Goal: Information Seeking & Learning: Learn about a topic

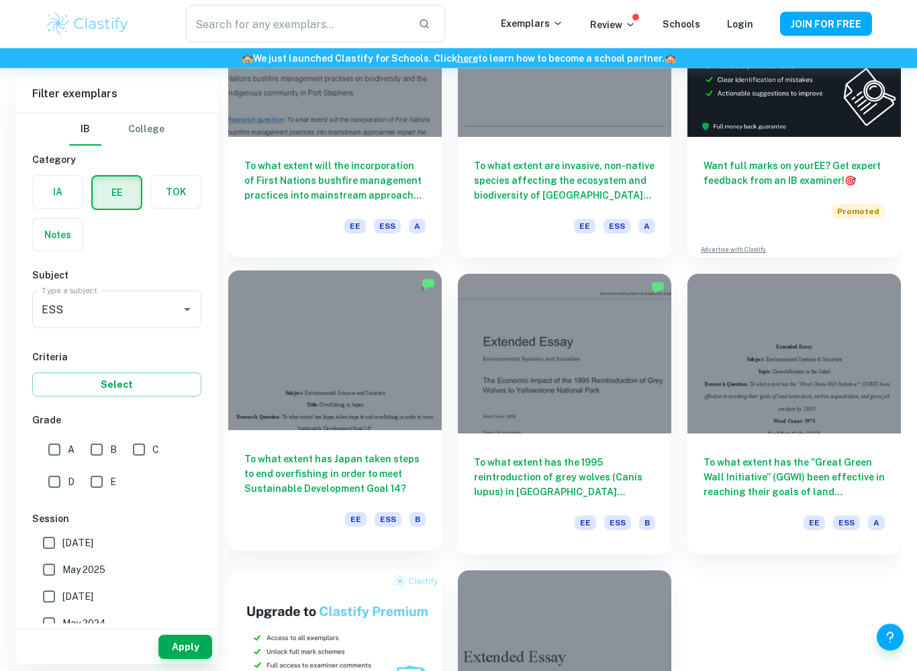
scroll to position [203, 0]
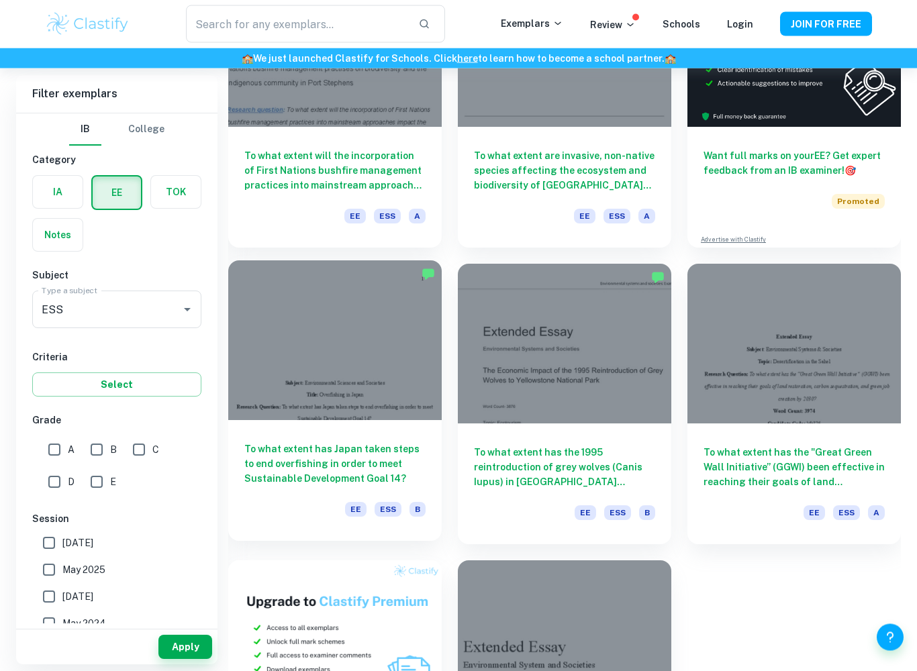
click at [308, 461] on h6 "To what extent has Japan taken steps to end overfishing in order to meet Sustai…" at bounding box center [334, 464] width 181 height 44
click at [307, 460] on h6 "To what extent has Japan taken steps to end overfishing in order to meet Sustai…" at bounding box center [334, 464] width 181 height 44
click at [335, 460] on h6 "To what extent has Japan taken steps to end overfishing in order to meet Sustai…" at bounding box center [334, 464] width 181 height 44
click at [390, 434] on div "To what extent has Japan taken steps to end overfishing in order to meet Sustai…" at bounding box center [334, 480] width 213 height 121
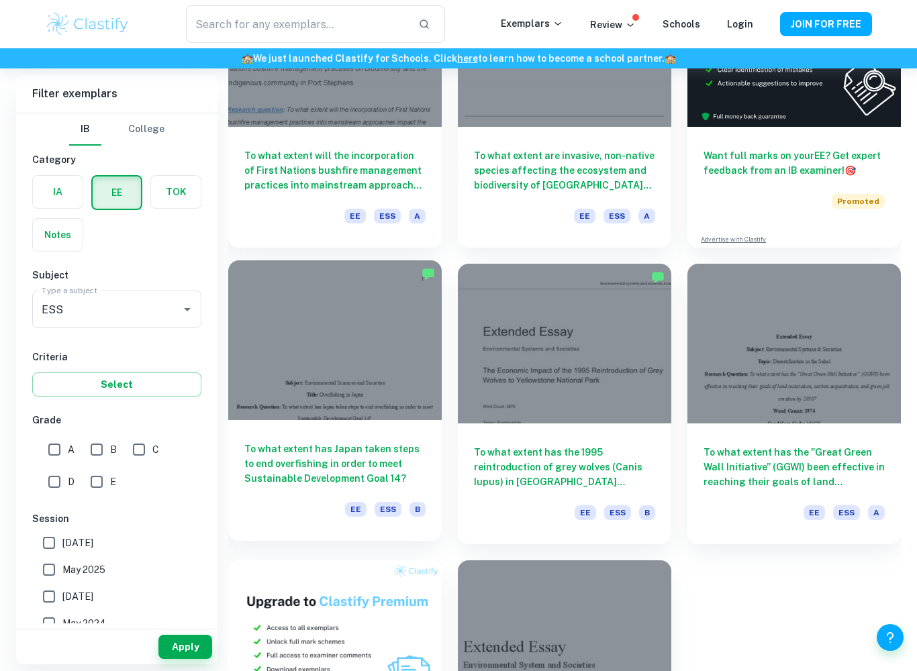
click at [382, 460] on h6 "To what extent has Japan taken steps to end overfishing in order to meet Sustai…" at bounding box center [334, 464] width 181 height 44
click at [397, 465] on h6 "To what extent has Japan taken steps to end overfishing in order to meet Sustai…" at bounding box center [334, 464] width 181 height 44
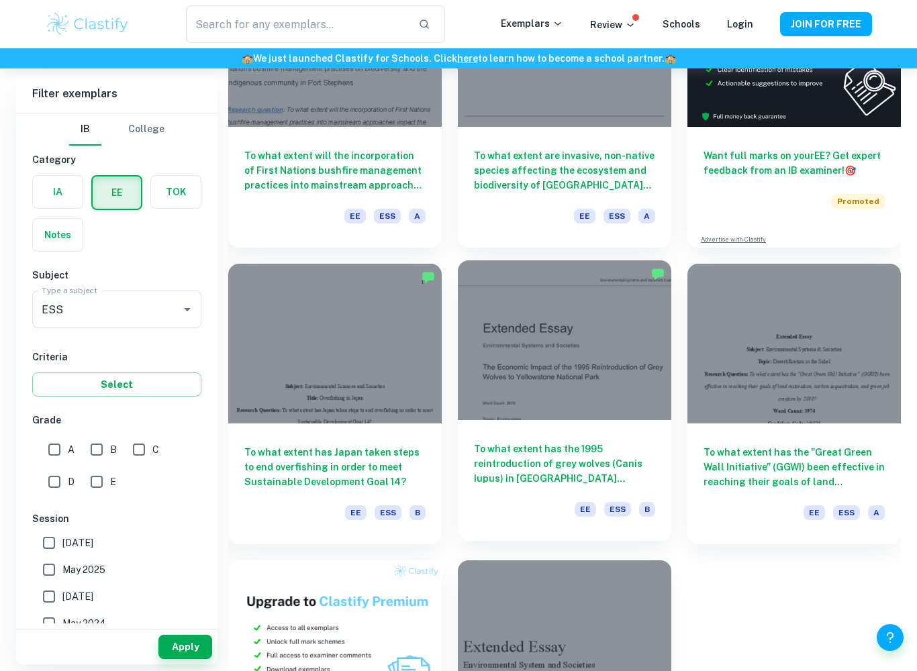
click at [595, 467] on h6 "To what extent has the 1995 reintroduction of grey wolves (Canis Iupus) in [GEO…" at bounding box center [564, 464] width 181 height 44
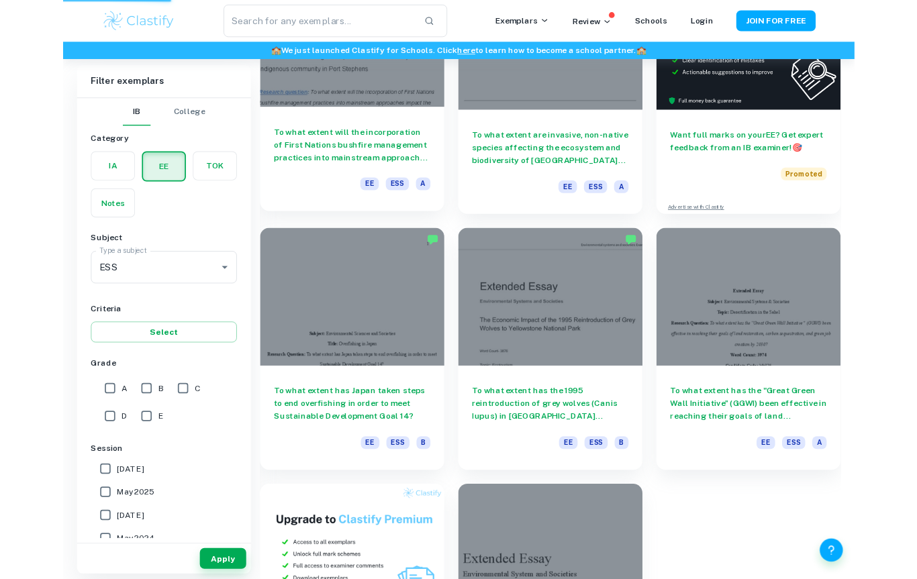
scroll to position [0, 0]
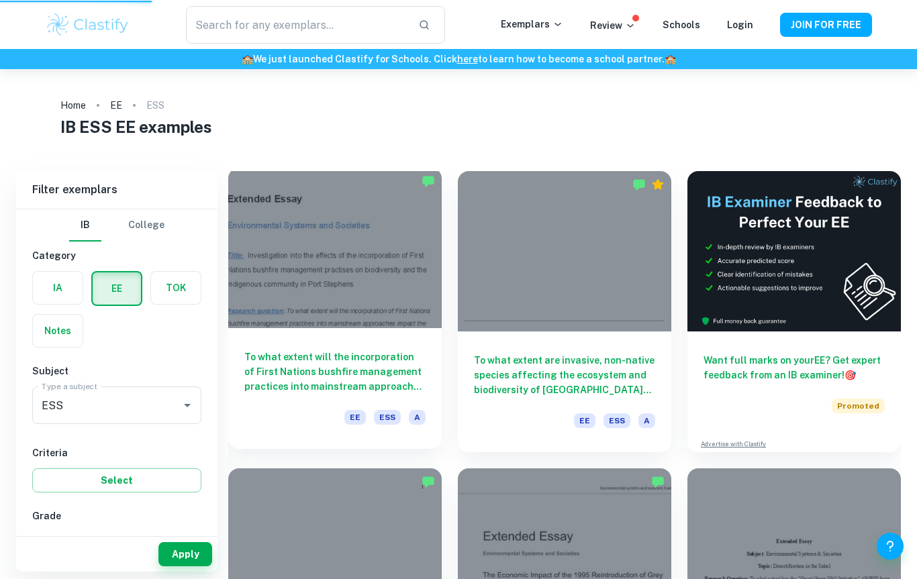
click at [305, 327] on div "To what extent will the incorporation of First Nations bushfire management prac…" at bounding box center [334, 307] width 213 height 281
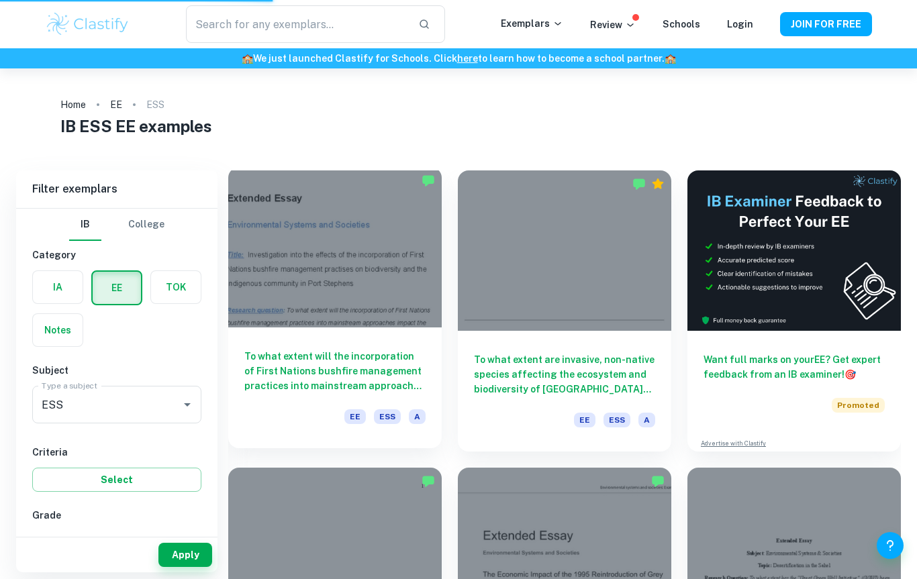
click at [318, 358] on h6 "To what extent will the incorporation of First Nations bushfire management prac…" at bounding box center [334, 371] width 181 height 44
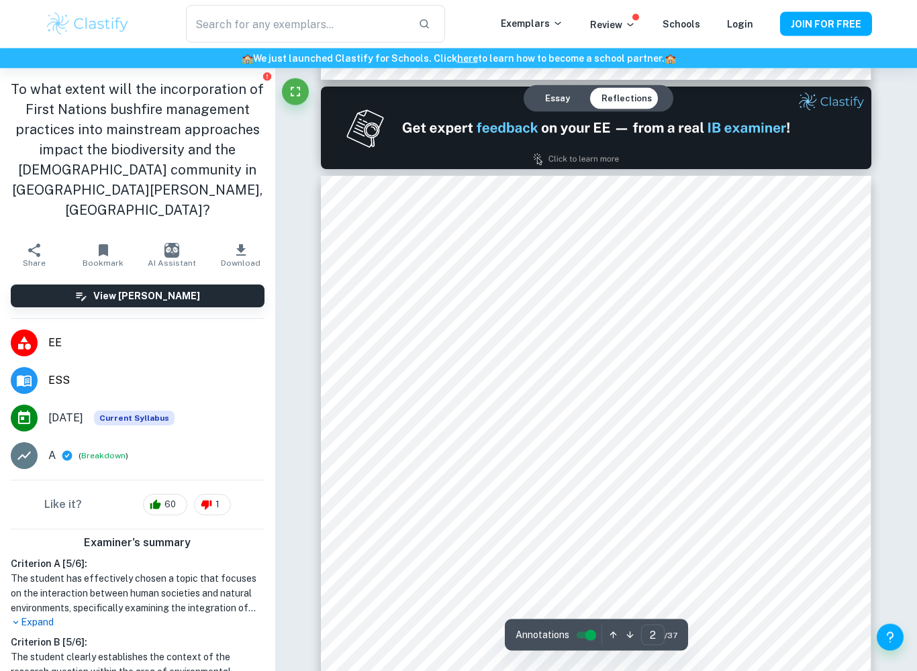
scroll to position [906, 0]
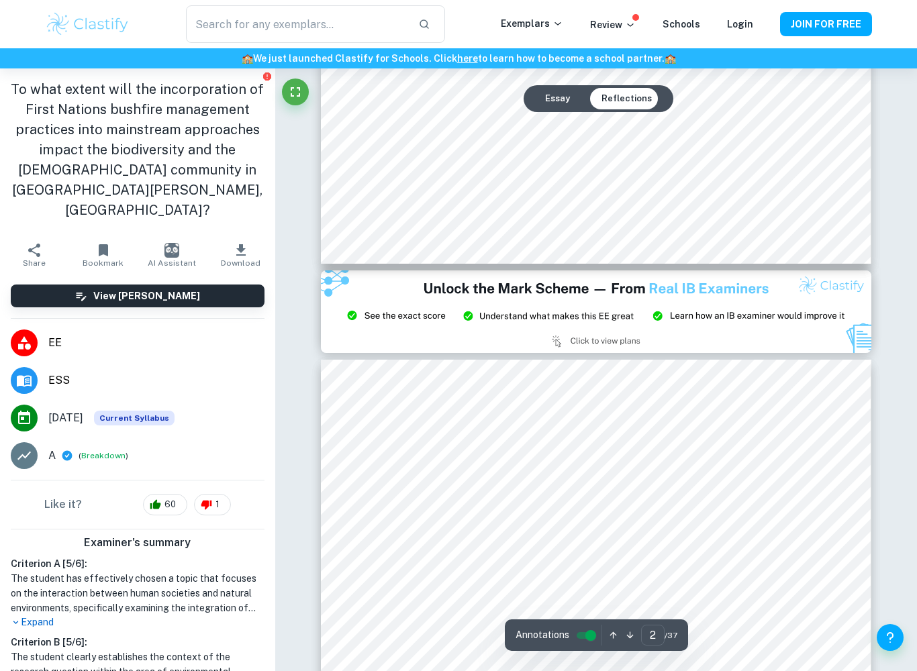
type input "3"
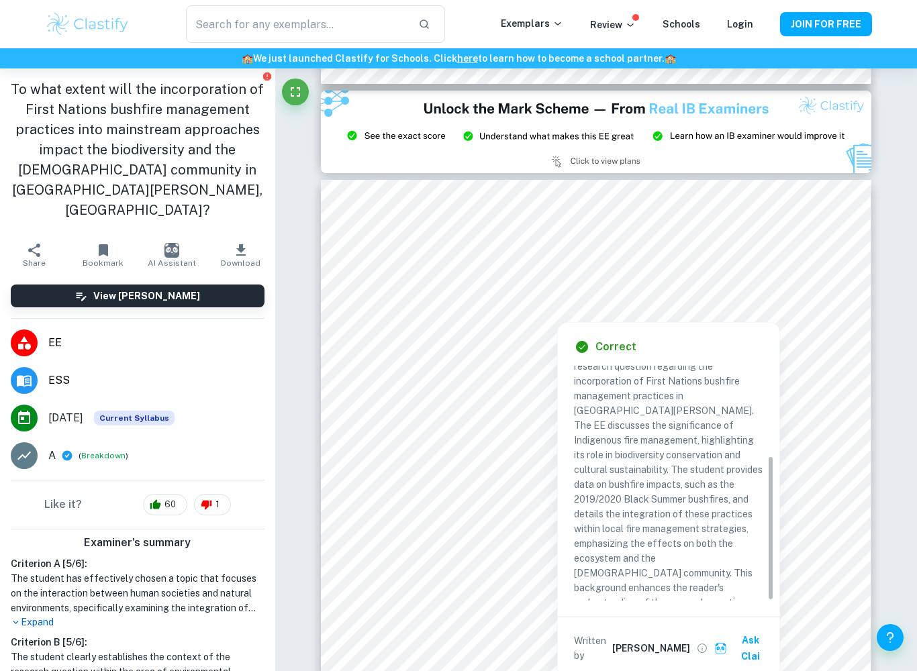
scroll to position [146, 0]
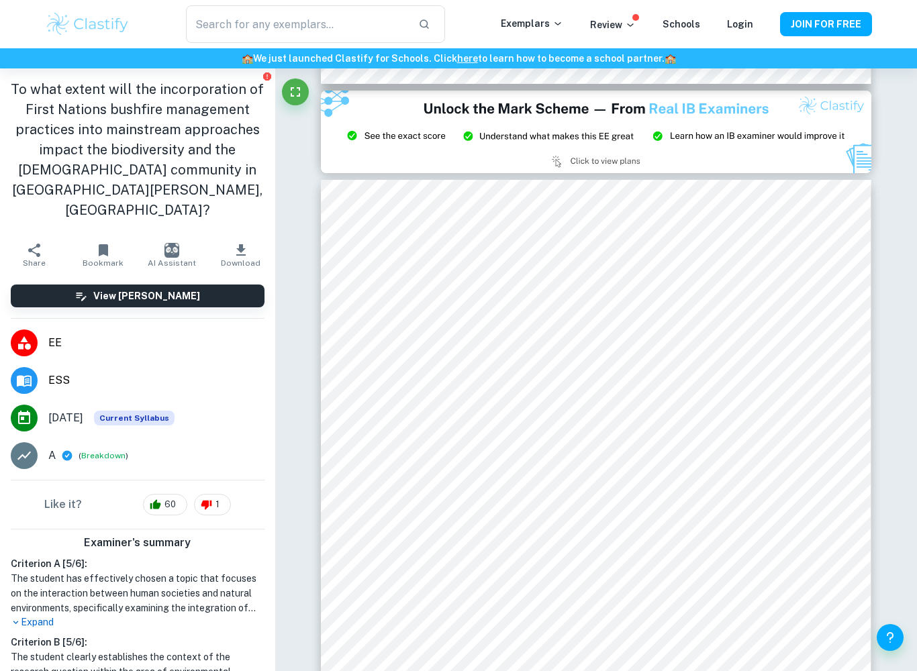
type input "2"
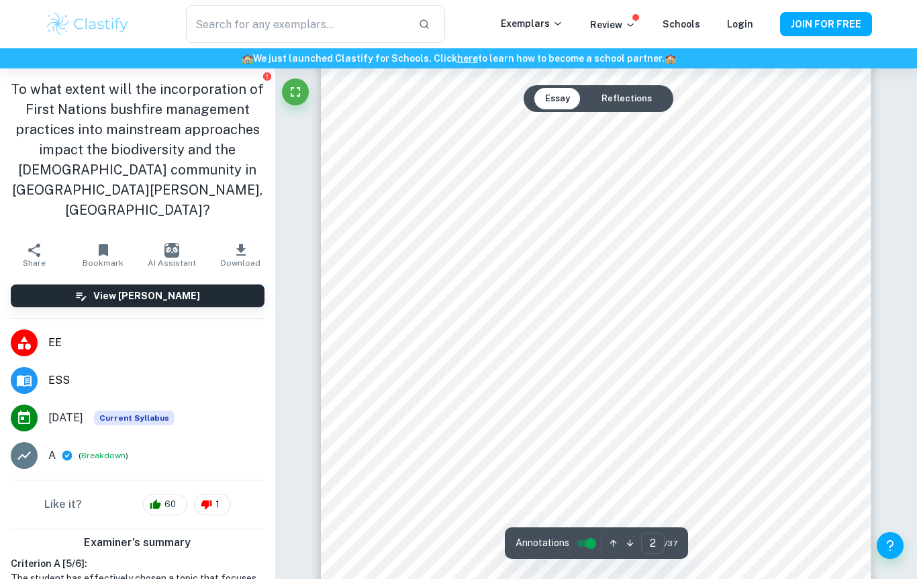
scroll to position [1041, 0]
